Goal: Information Seeking & Learning: Learn about a topic

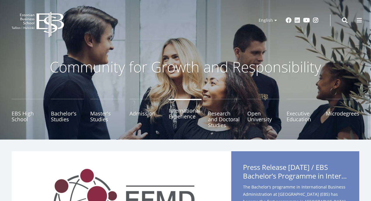
click at [189, 114] on link "International Experience" at bounding box center [185, 113] width 33 height 29
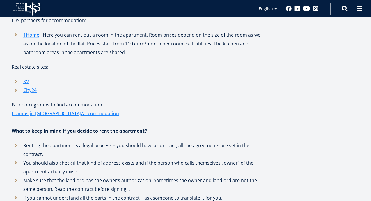
scroll to position [640, 0]
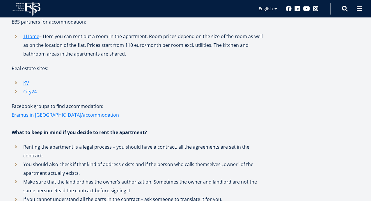
click at [47, 110] on link "in [GEOGRAPHIC_DATA]/accommodation" at bounding box center [74, 114] width 89 height 9
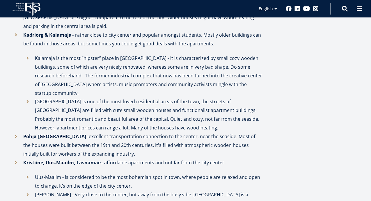
scroll to position [349, 0]
